Goal: Information Seeking & Learning: Learn about a topic

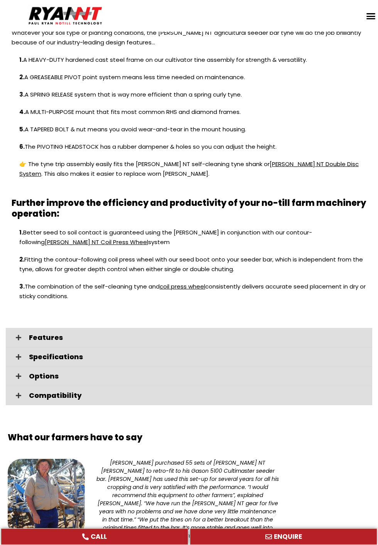
scroll to position [813, 0]
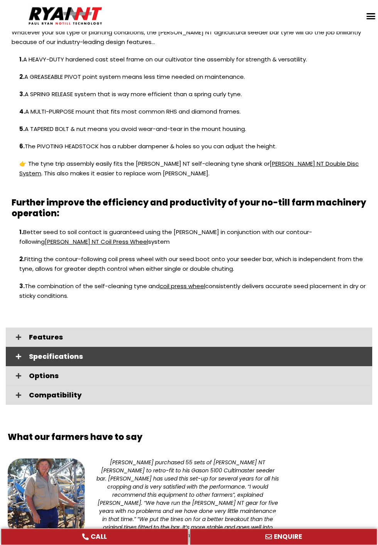
click at [60, 353] on span "Specifications" at bounding box center [197, 356] width 337 height 7
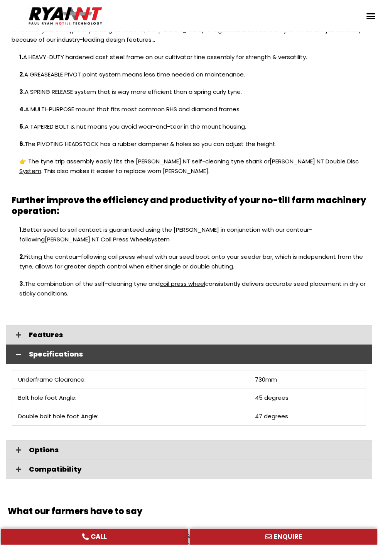
scroll to position [814, 0]
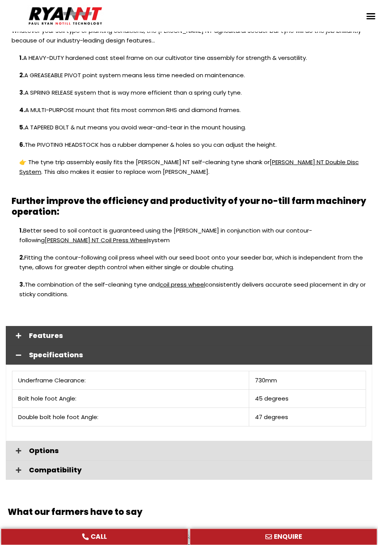
click at [142, 332] on span "Features" at bounding box center [197, 335] width 337 height 7
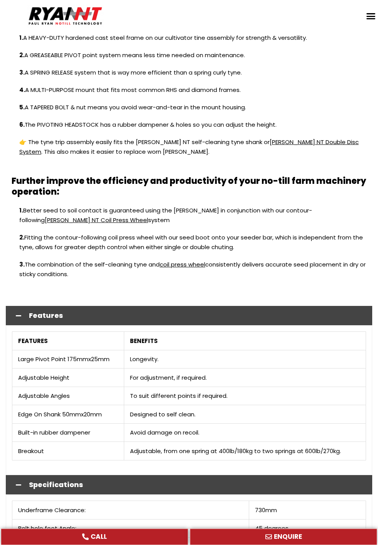
scroll to position [996, 0]
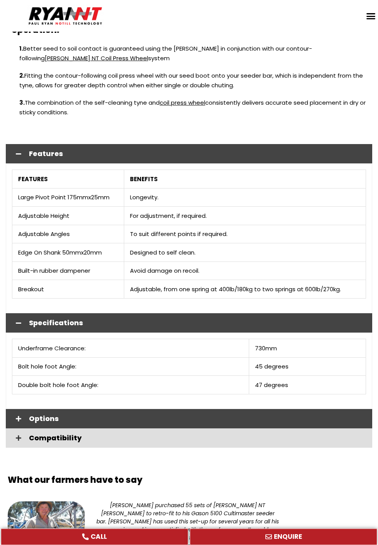
click at [146, 415] on span "Options" at bounding box center [197, 418] width 337 height 7
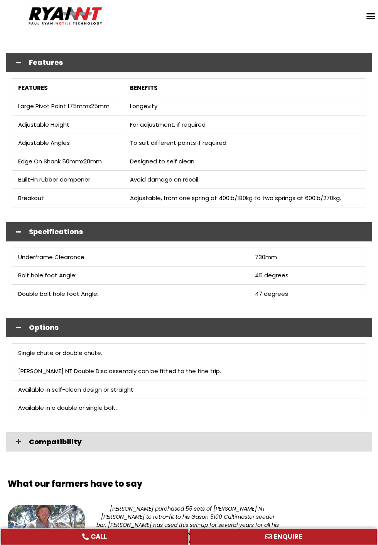
scroll to position [1088, 0]
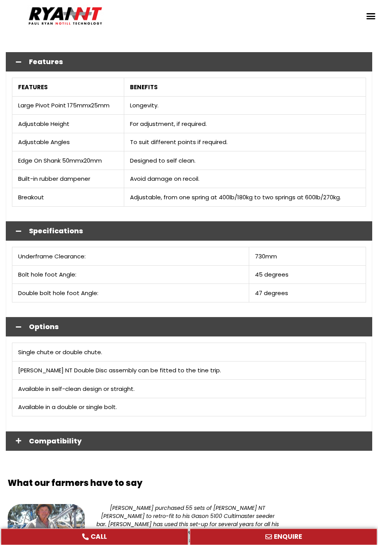
click at [175, 437] on span "Compatibility" at bounding box center [197, 440] width 337 height 7
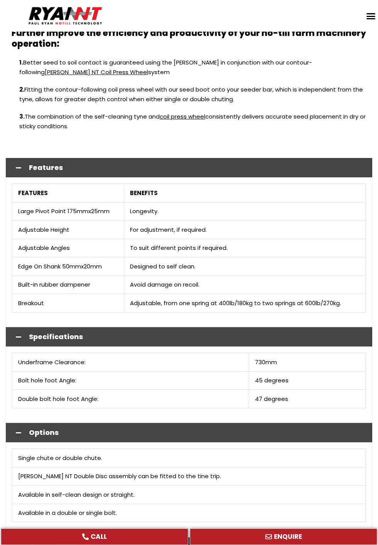
scroll to position [985, 0]
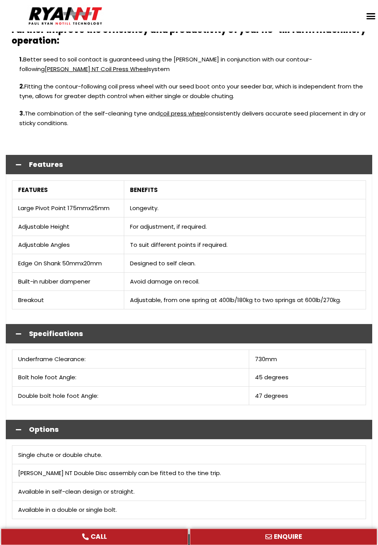
click at [21, 544] on icon at bounding box center [18, 543] width 5 height 6
click at [21, 432] on icon at bounding box center [18, 429] width 5 height 6
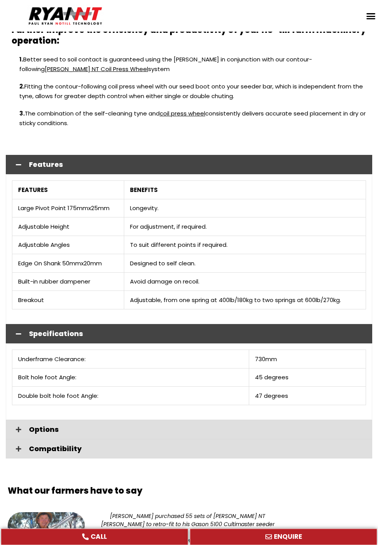
click at [21, 337] on icon at bounding box center [18, 334] width 5 height 6
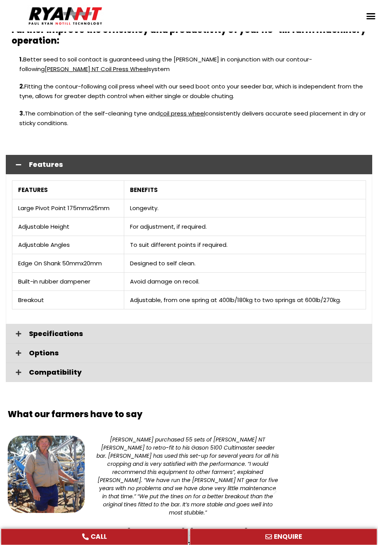
click at [21, 165] on icon at bounding box center [18, 164] width 5 height 6
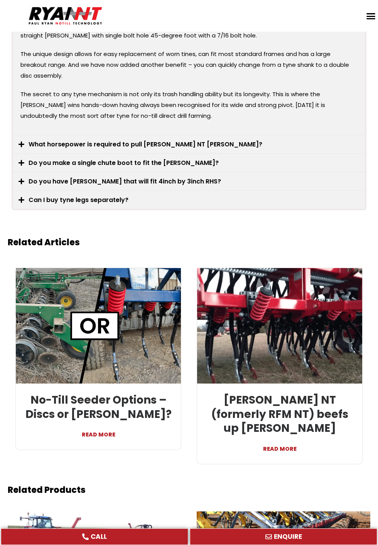
scroll to position [1600, 0]
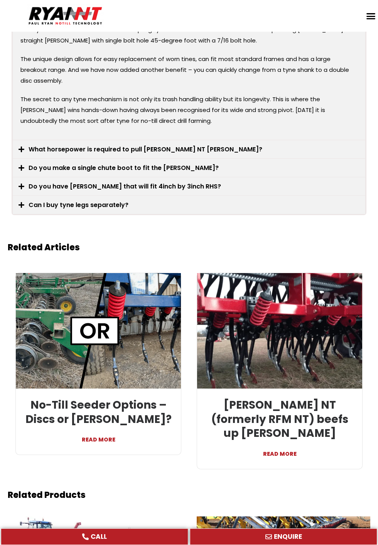
click at [279, 441] on link "READ MORE" at bounding box center [280, 450] width 154 height 19
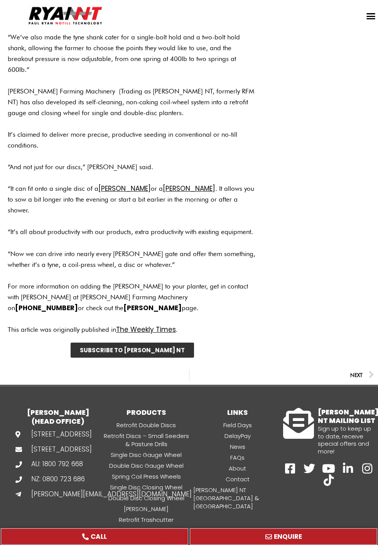
scroll to position [719, 0]
